Goal: Information Seeking & Learning: Learn about a topic

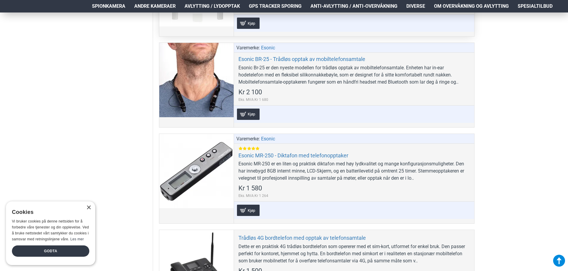
scroll to position [298, 0]
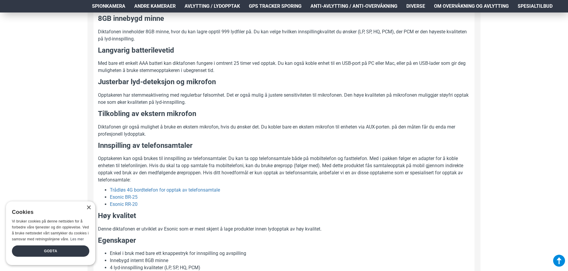
scroll to position [417, 0]
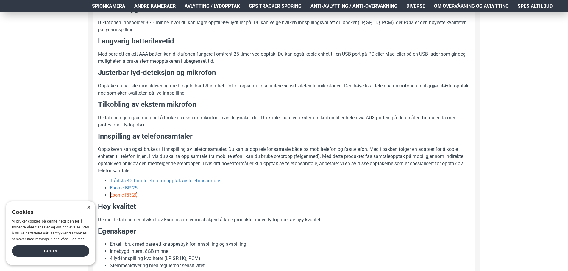
click at [124, 195] on link "Esonic RR-20" at bounding box center [124, 195] width 28 height 7
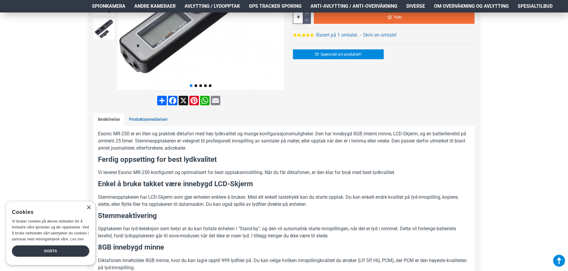
scroll to position [0, 0]
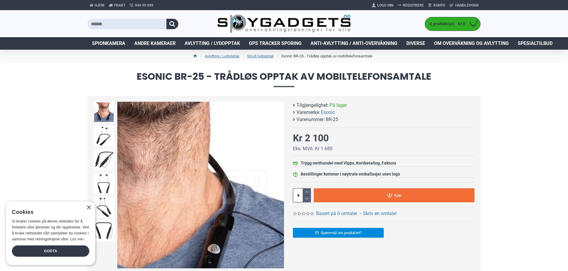
click at [279, 186] on div "Next slide" at bounding box center [279, 185] width 10 height 10
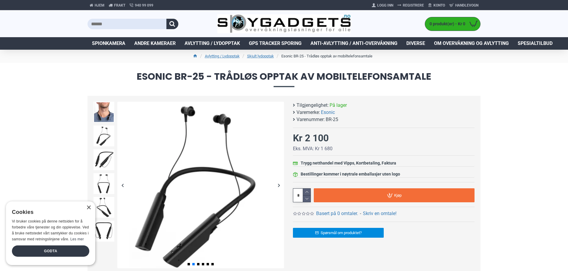
click at [278, 185] on div "Next slide" at bounding box center [279, 185] width 10 height 10
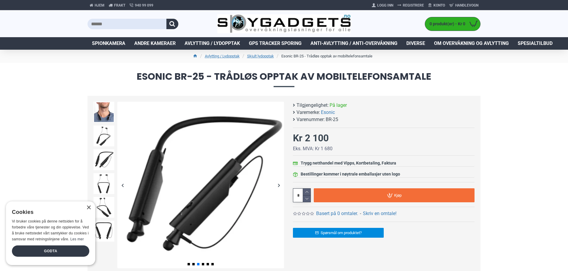
click at [278, 185] on div "Next slide" at bounding box center [279, 185] width 10 height 10
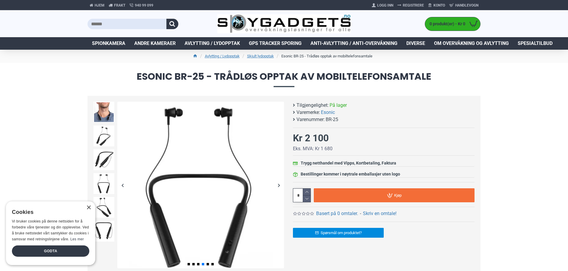
click at [278, 185] on div "Next slide" at bounding box center [279, 185] width 10 height 10
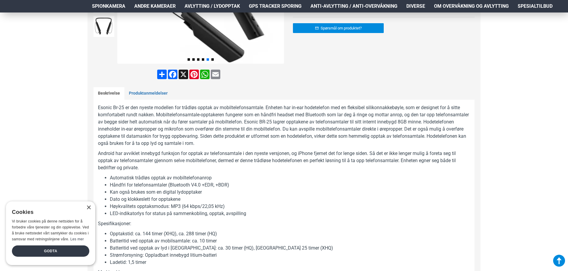
scroll to position [208, 0]
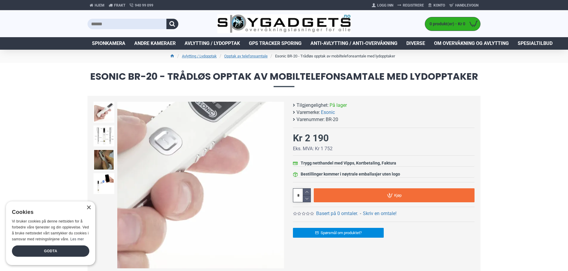
click at [279, 185] on div "Next slide" at bounding box center [279, 185] width 10 height 10
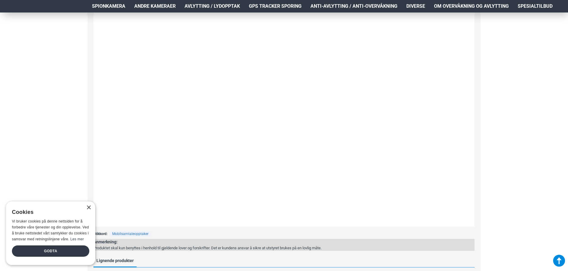
scroll to position [625, 0]
